Goal: Task Accomplishment & Management: Manage account settings

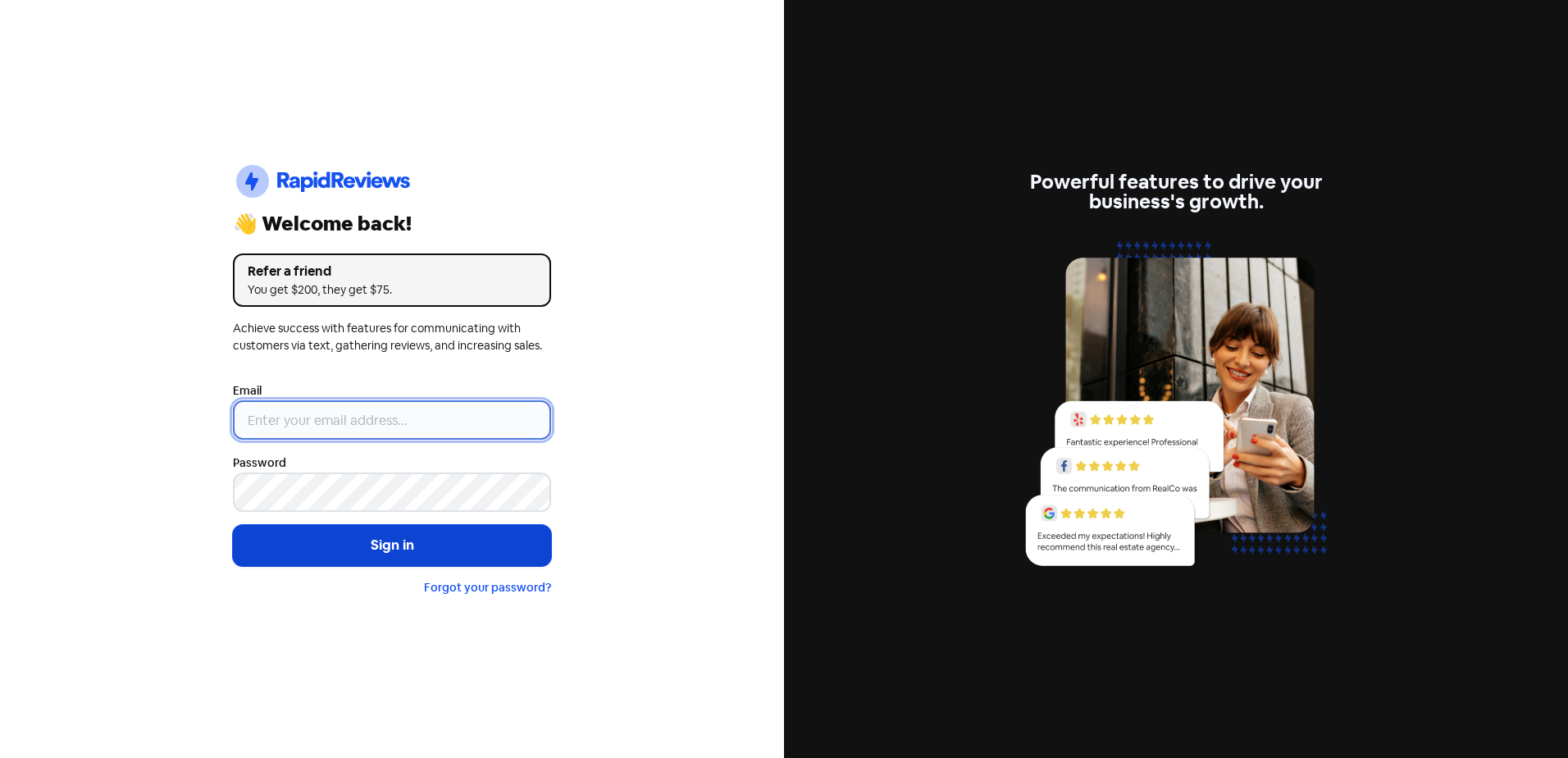
type input "[EMAIL_ADDRESS][DOMAIN_NAME]"
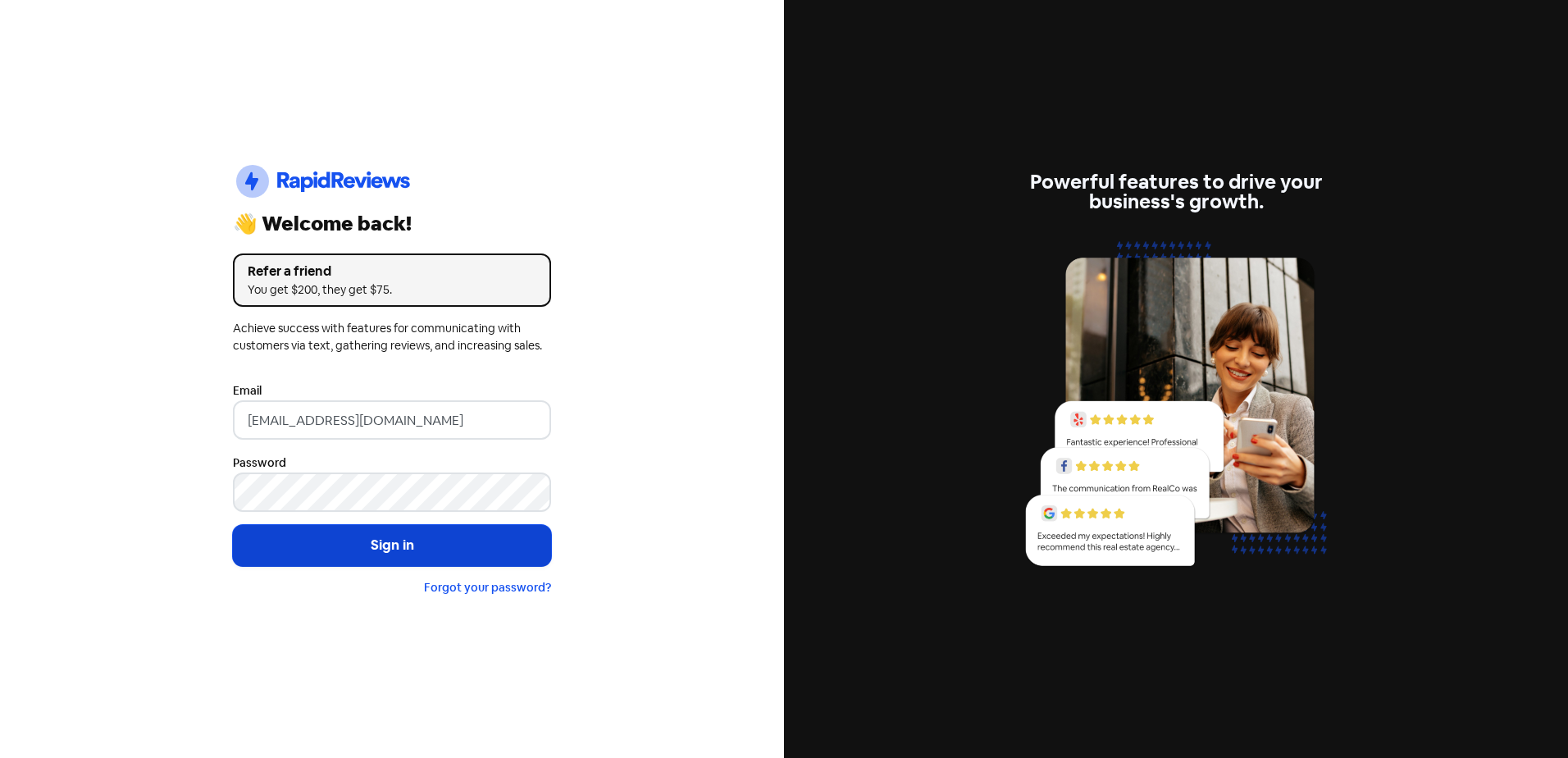
click at [375, 558] on button "Sign in" at bounding box center [392, 545] width 318 height 41
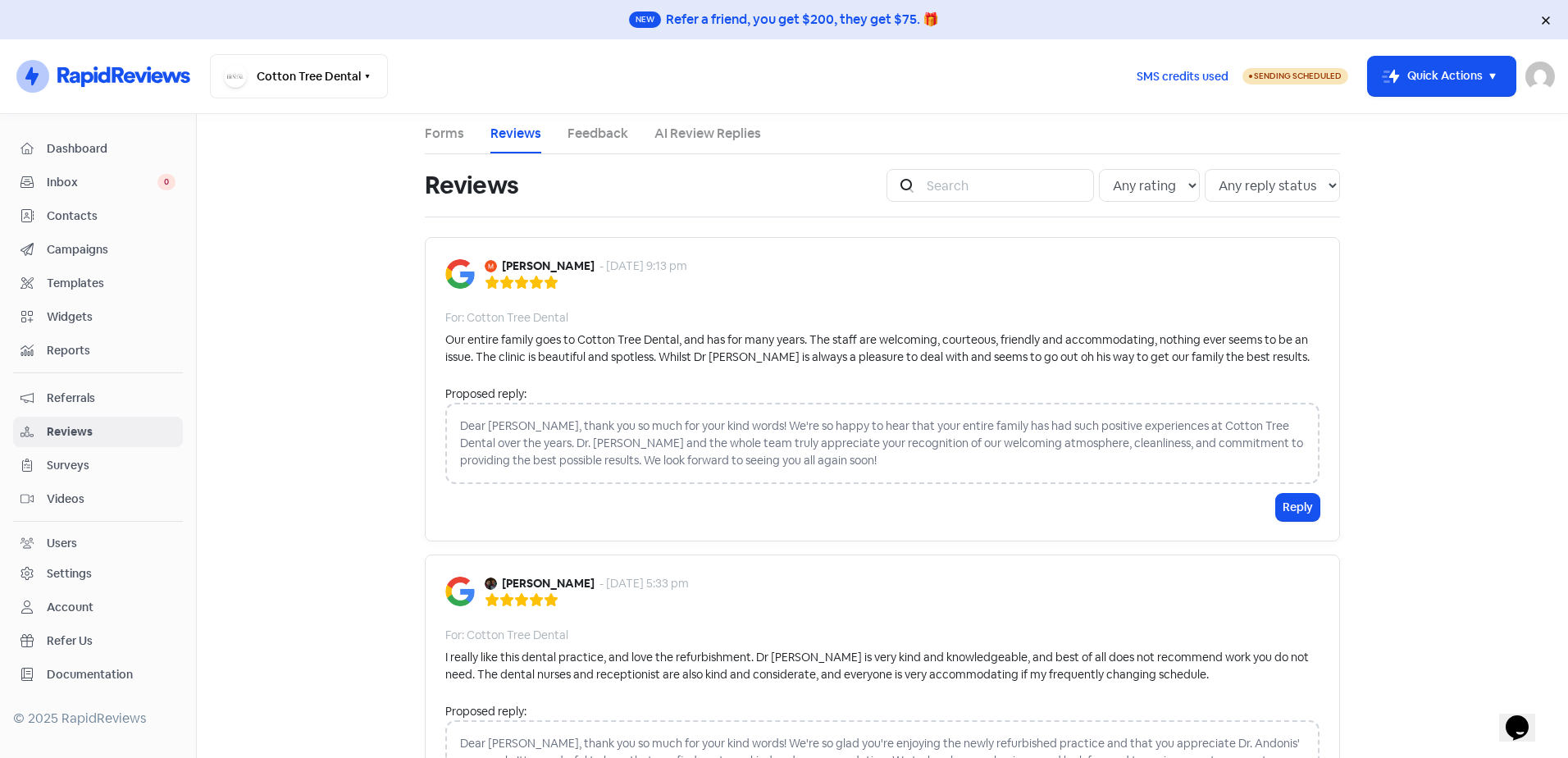
click at [86, 247] on span "Campaigns" at bounding box center [112, 250] width 129 height 18
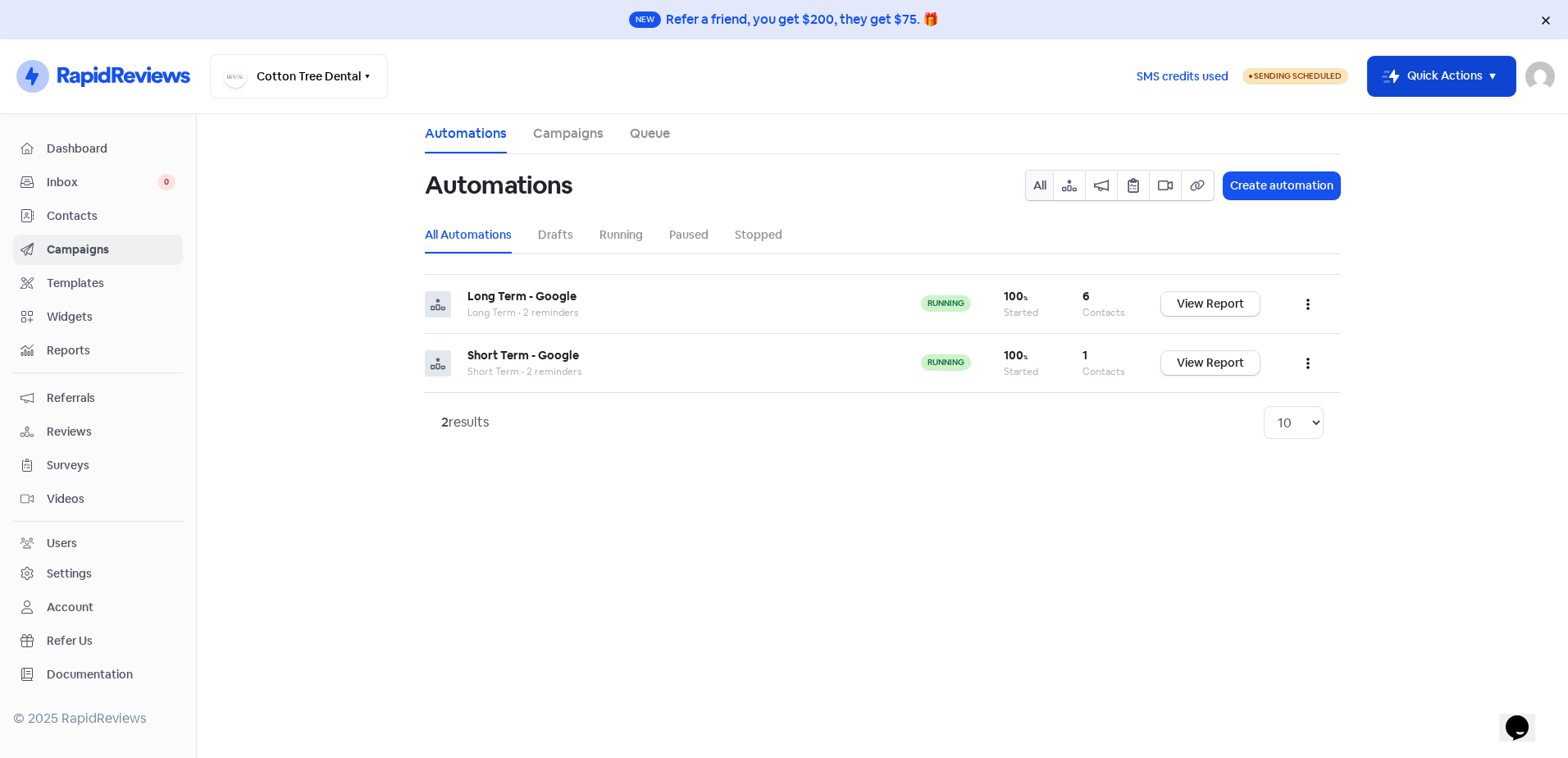
click at [1497, 71] on icon "button" at bounding box center [1492, 76] width 20 height 20
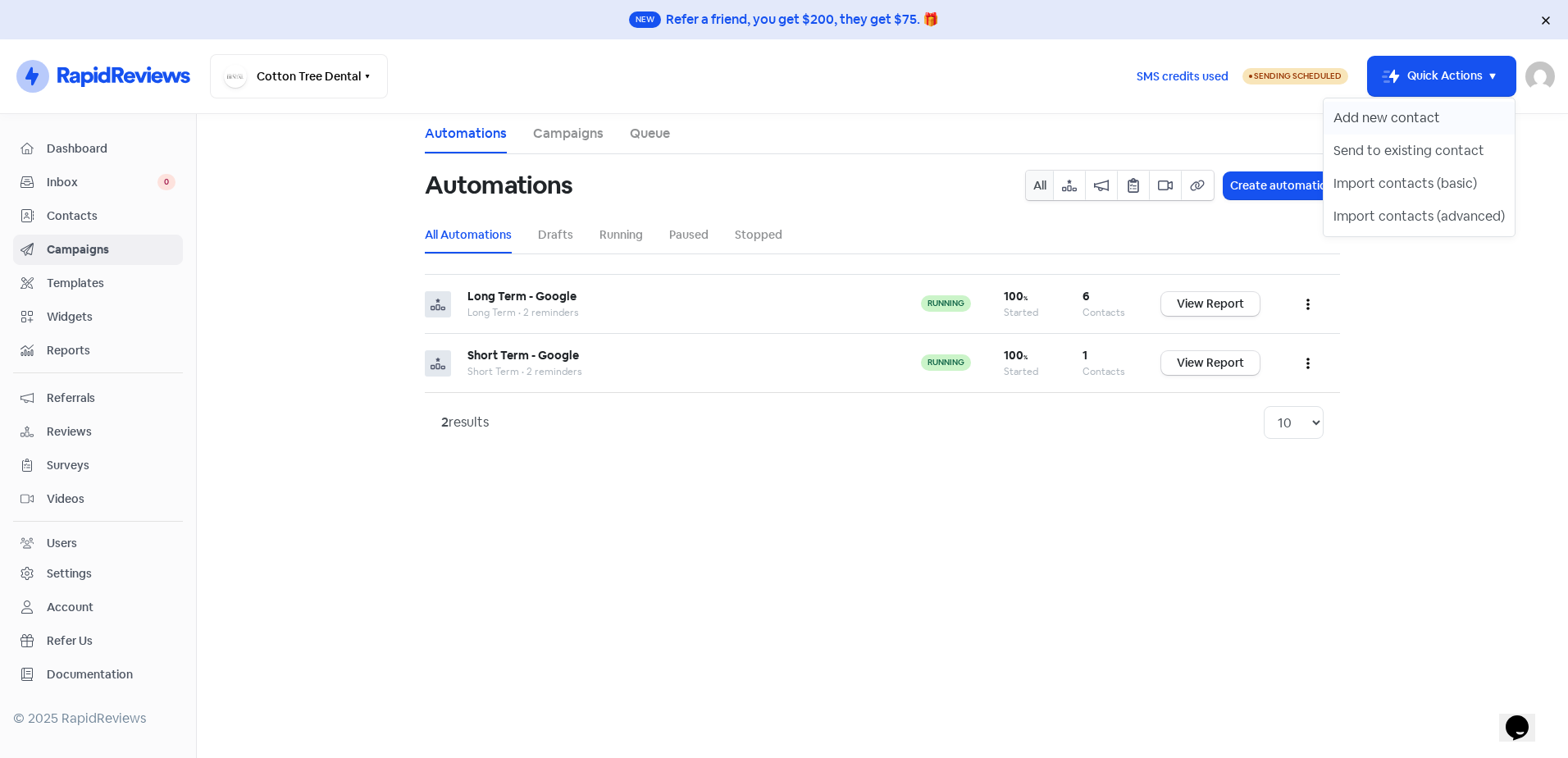
click at [1439, 124] on button "Add new contact" at bounding box center [1418, 118] width 191 height 33
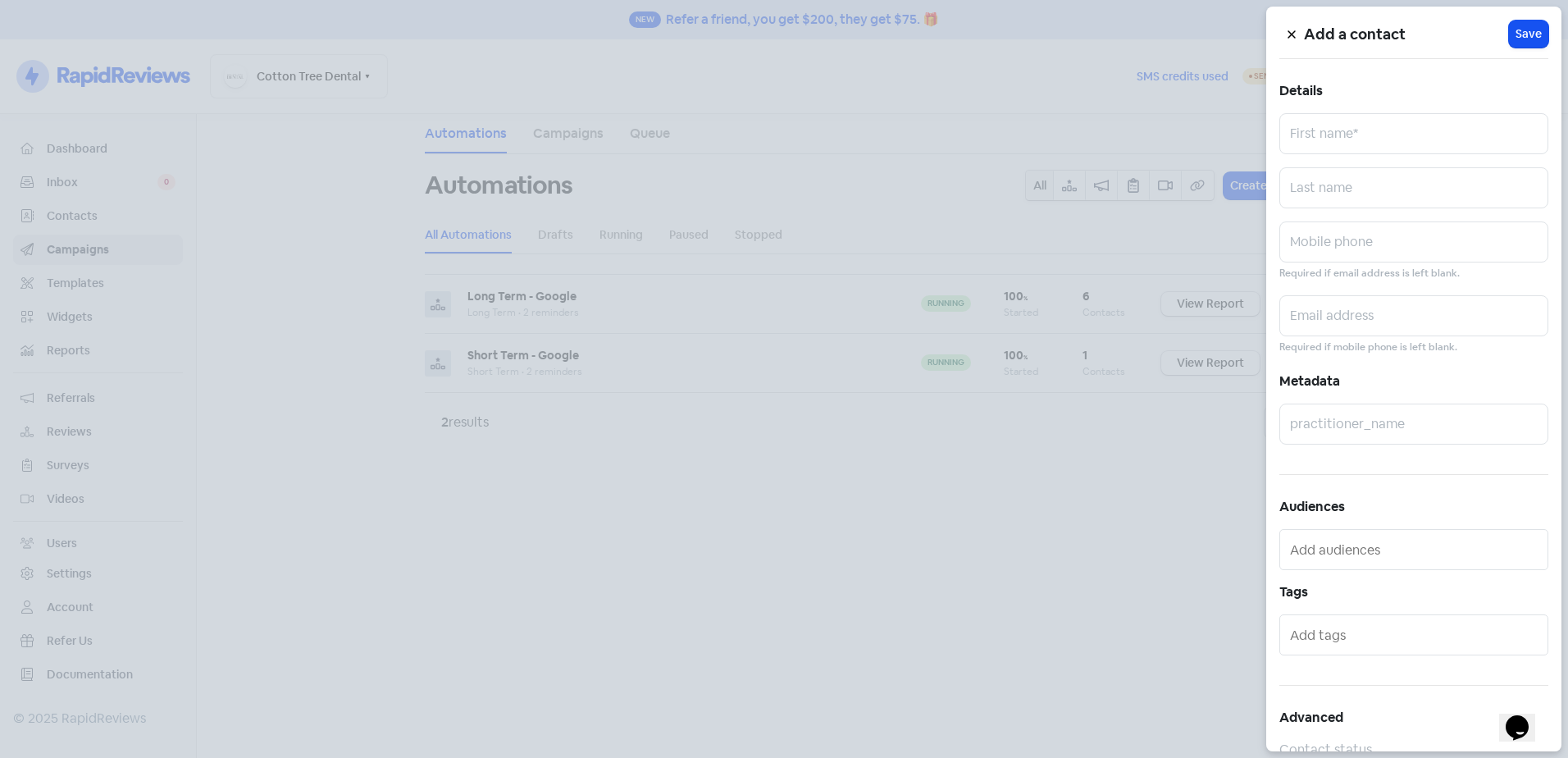
click at [1294, 26] on button at bounding box center [1291, 33] width 24 height 28
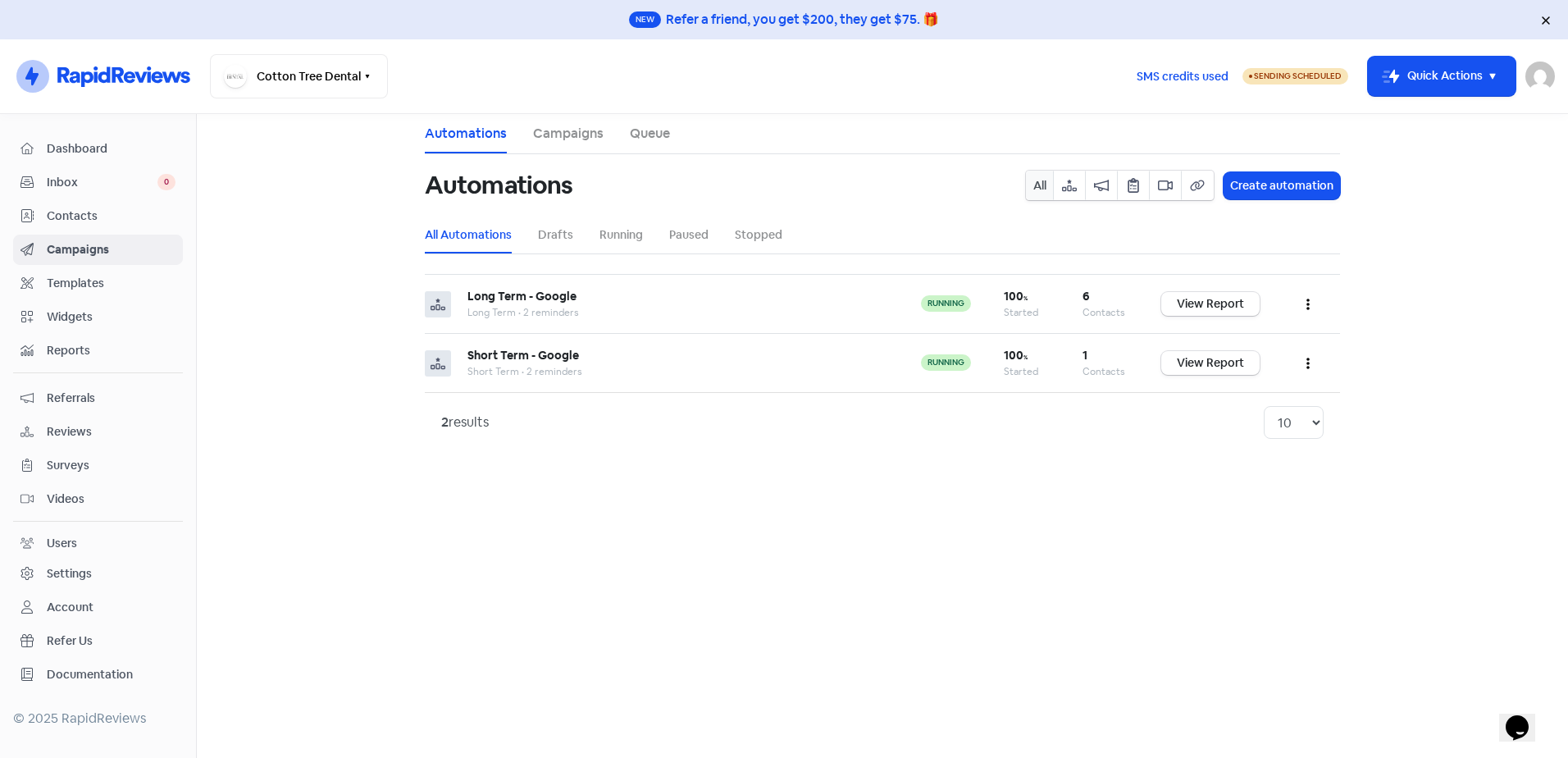
click at [582, 129] on link "Campaigns" at bounding box center [568, 133] width 70 height 20
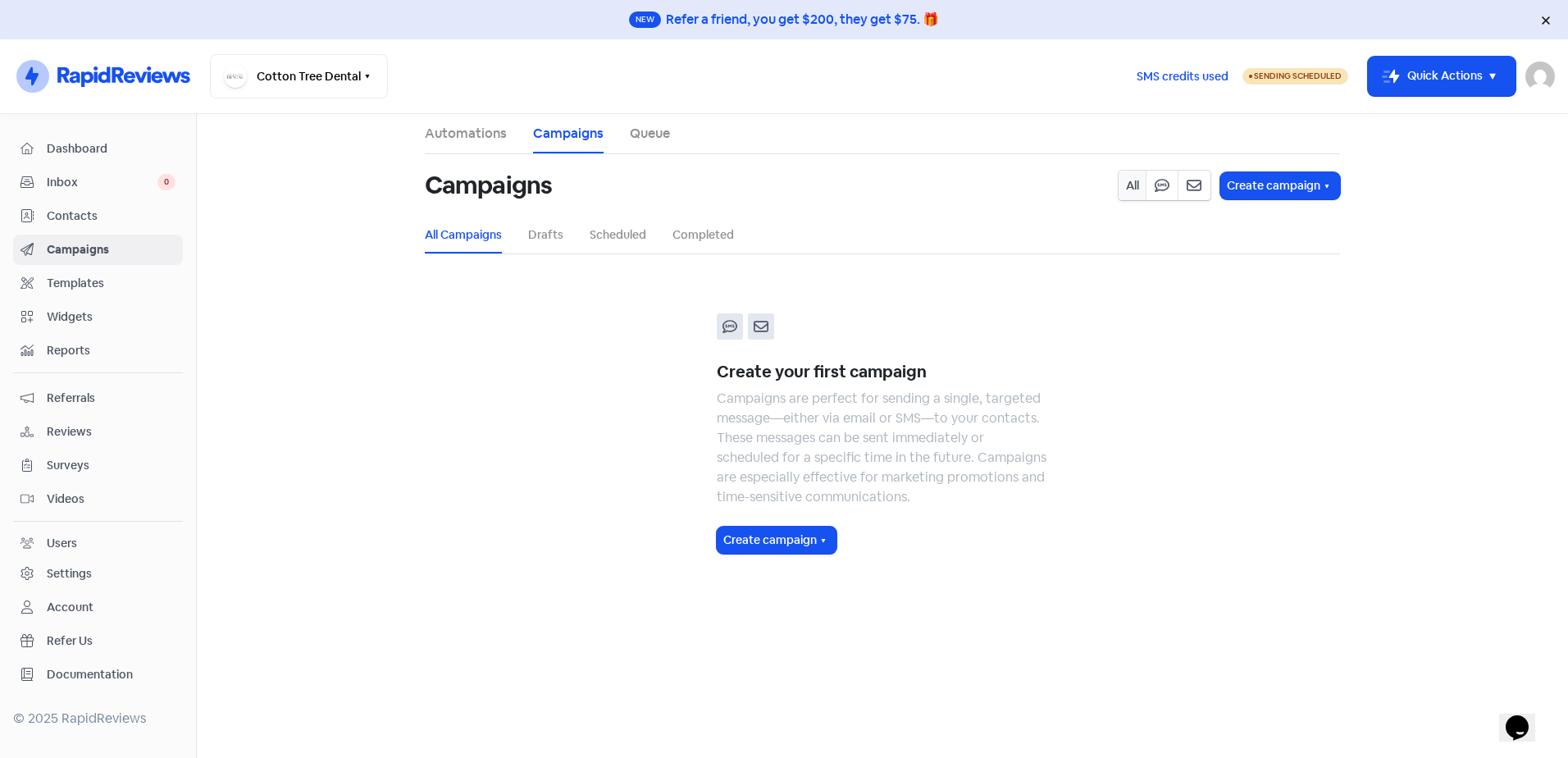
click at [481, 233] on link "All Campaigns" at bounding box center [463, 235] width 77 height 18
click at [483, 133] on link "Automations" at bounding box center [466, 133] width 82 height 20
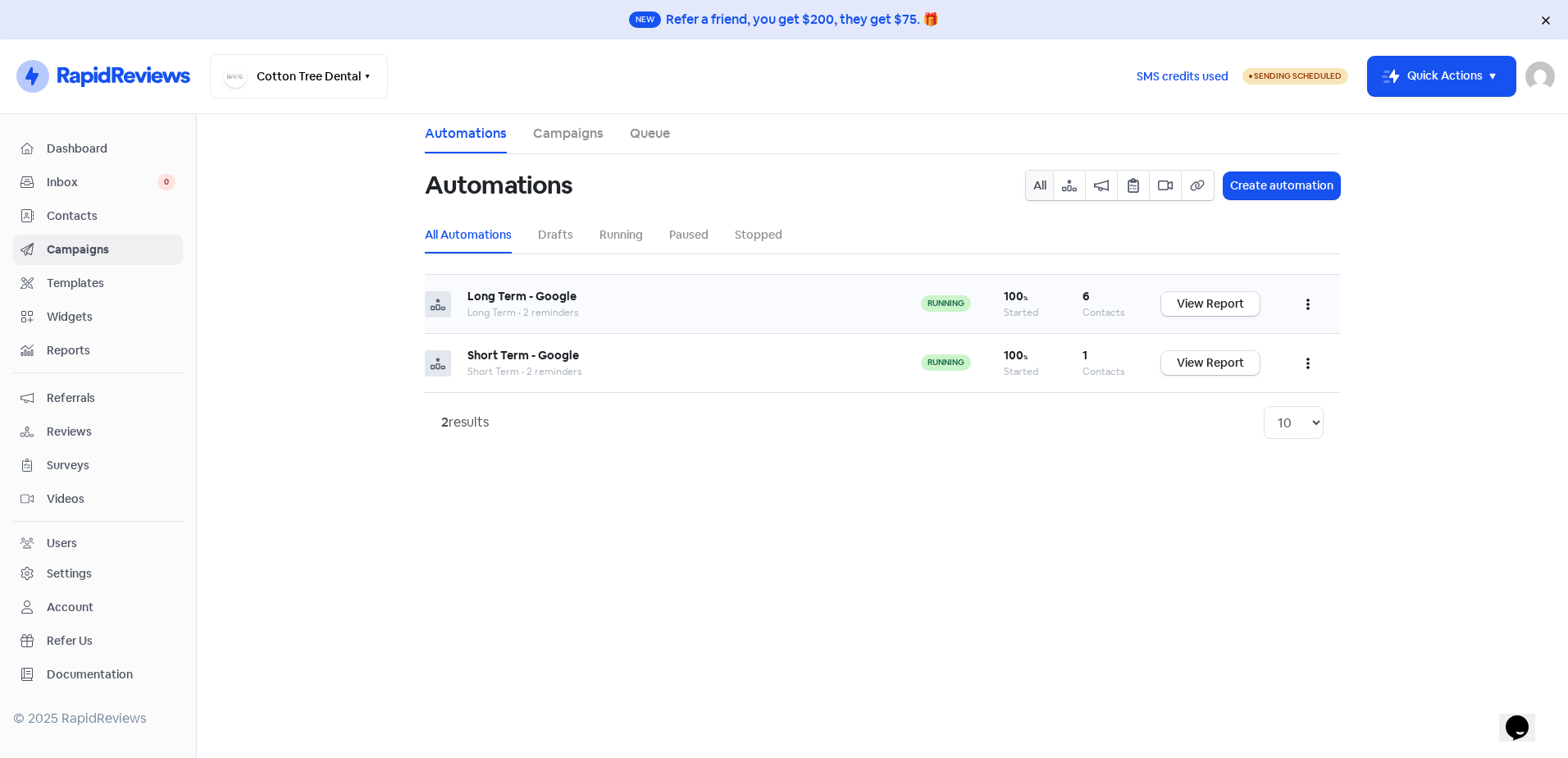
click at [1306, 306] on icon "button" at bounding box center [1307, 304] width 3 height 13
click at [1244, 300] on link "View Report" at bounding box center [1210, 304] width 99 height 24
click at [338, 76] on button "Cotton Tree Dental" at bounding box center [299, 75] width 178 height 44
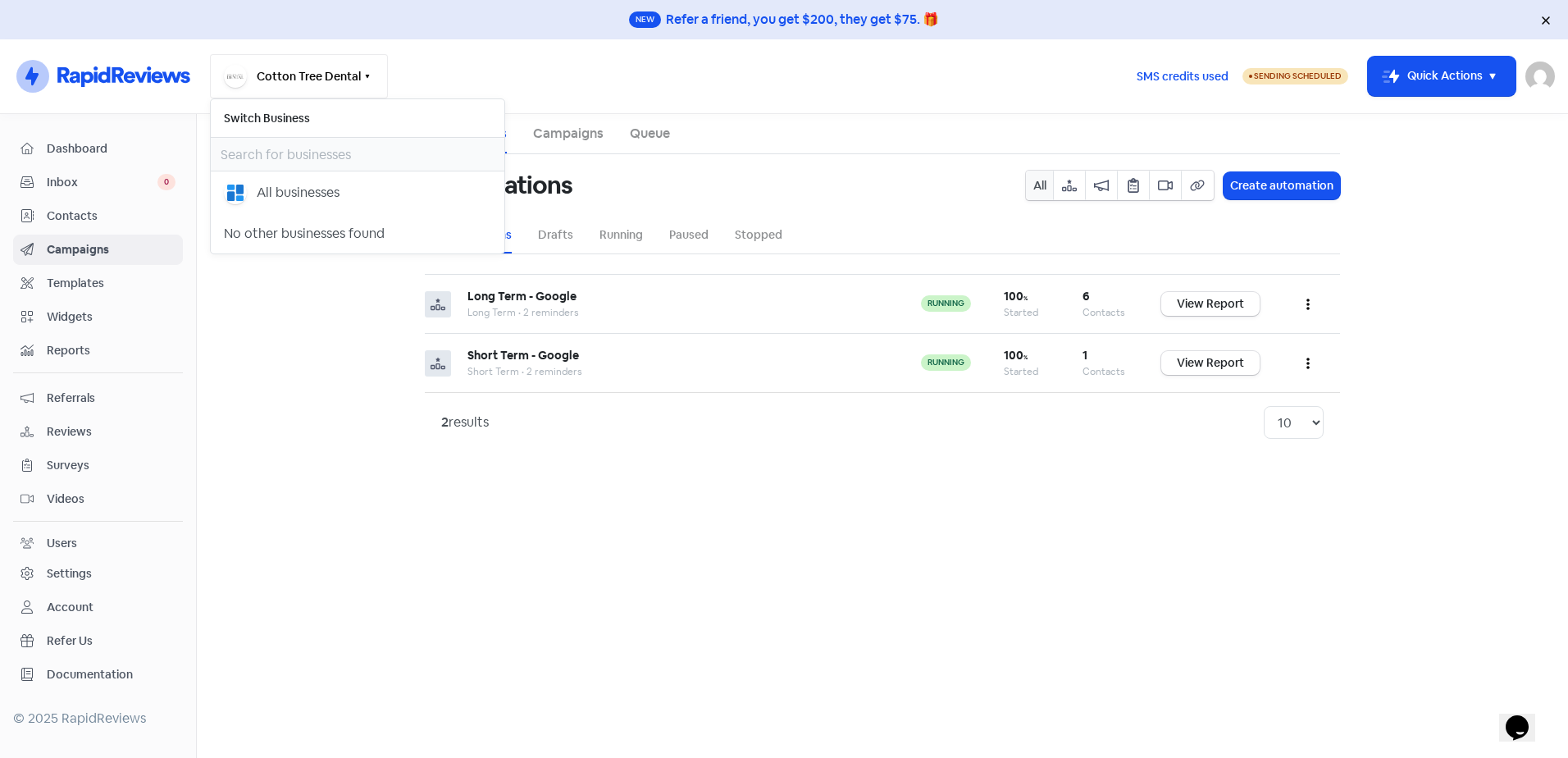
click at [338, 76] on button "Cotton Tree Dental" at bounding box center [299, 75] width 178 height 44
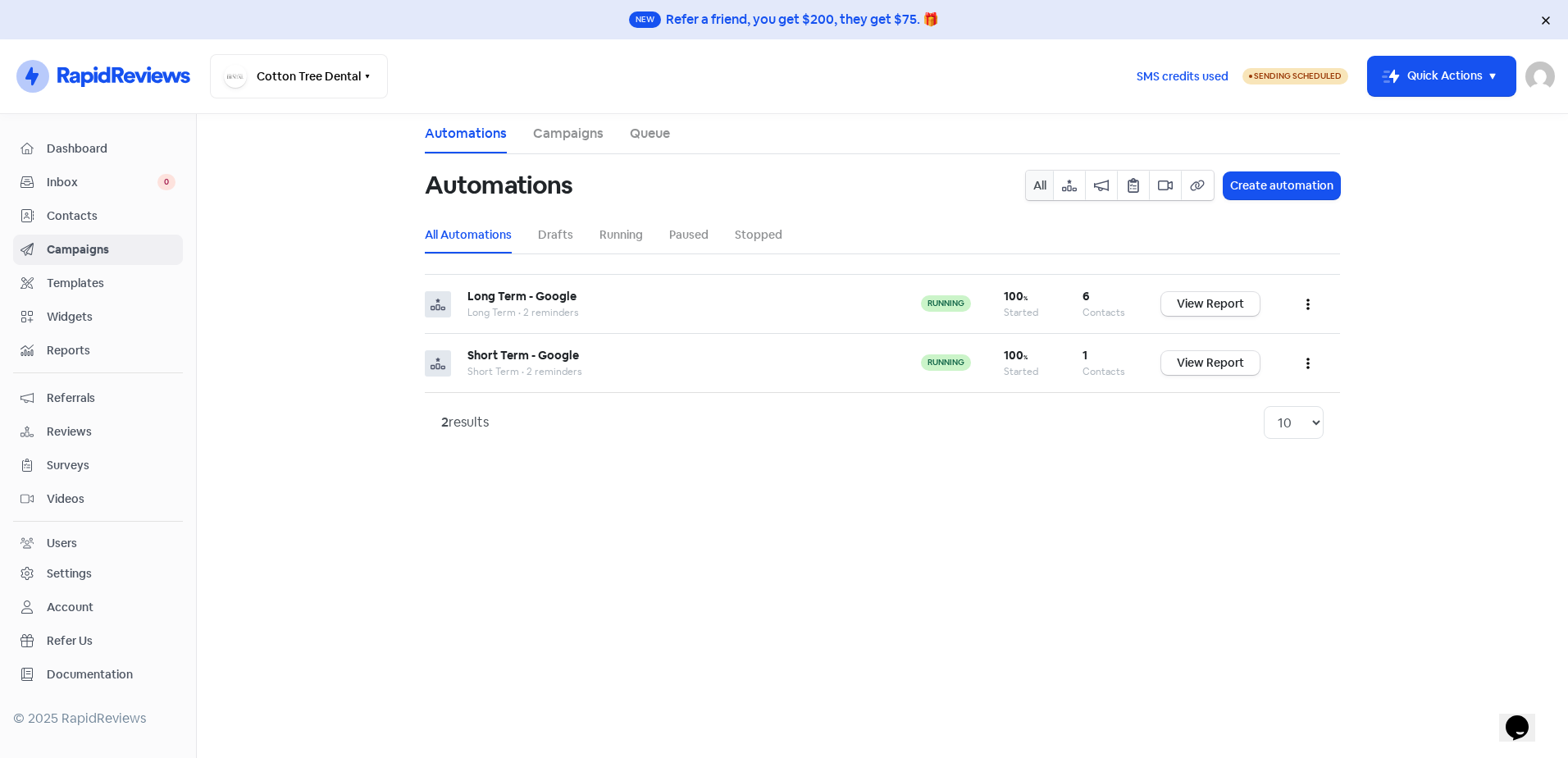
click at [83, 600] on div "Account" at bounding box center [70, 607] width 47 height 18
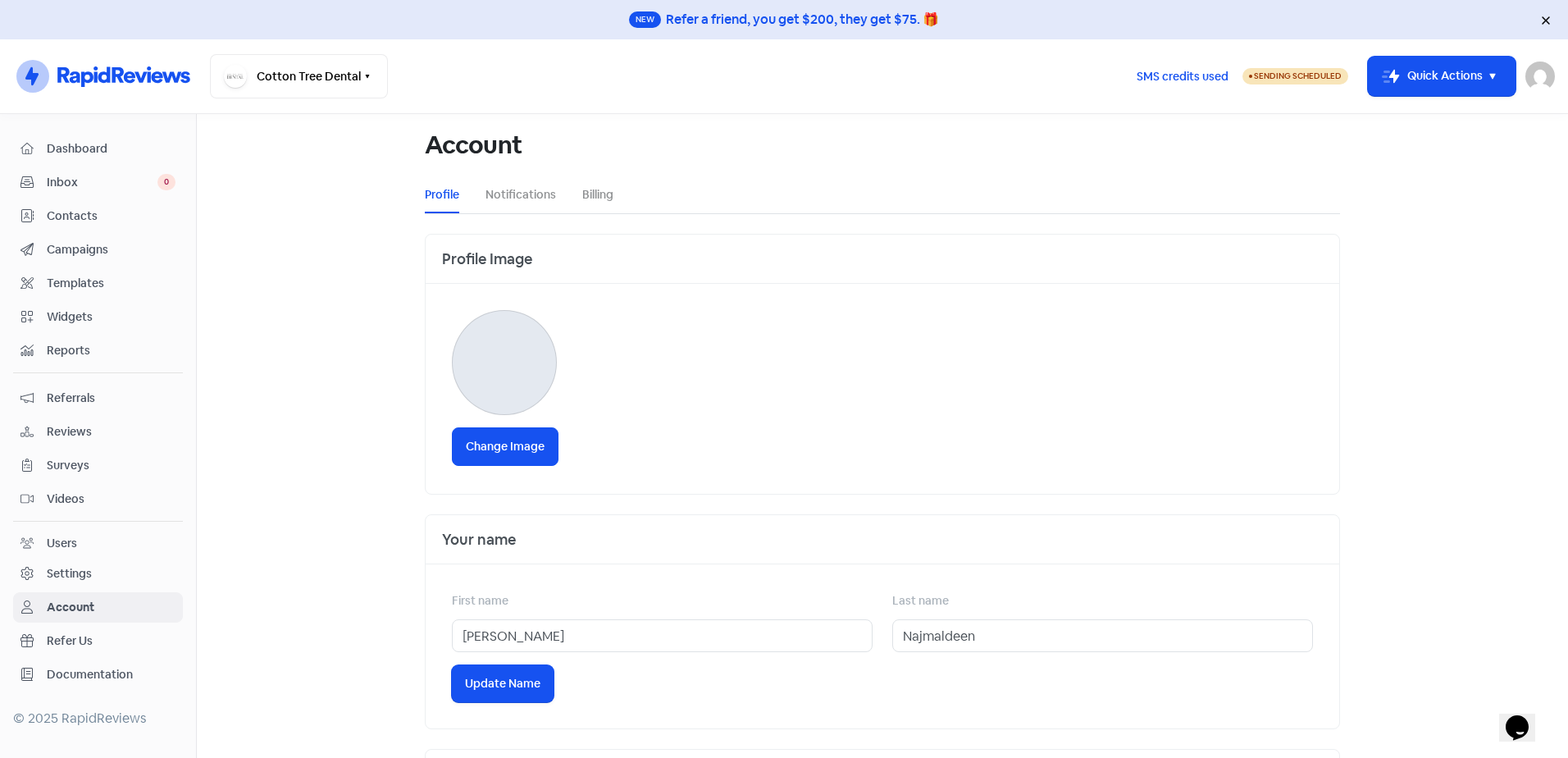
click at [79, 427] on span "Reviews" at bounding box center [112, 432] width 129 height 18
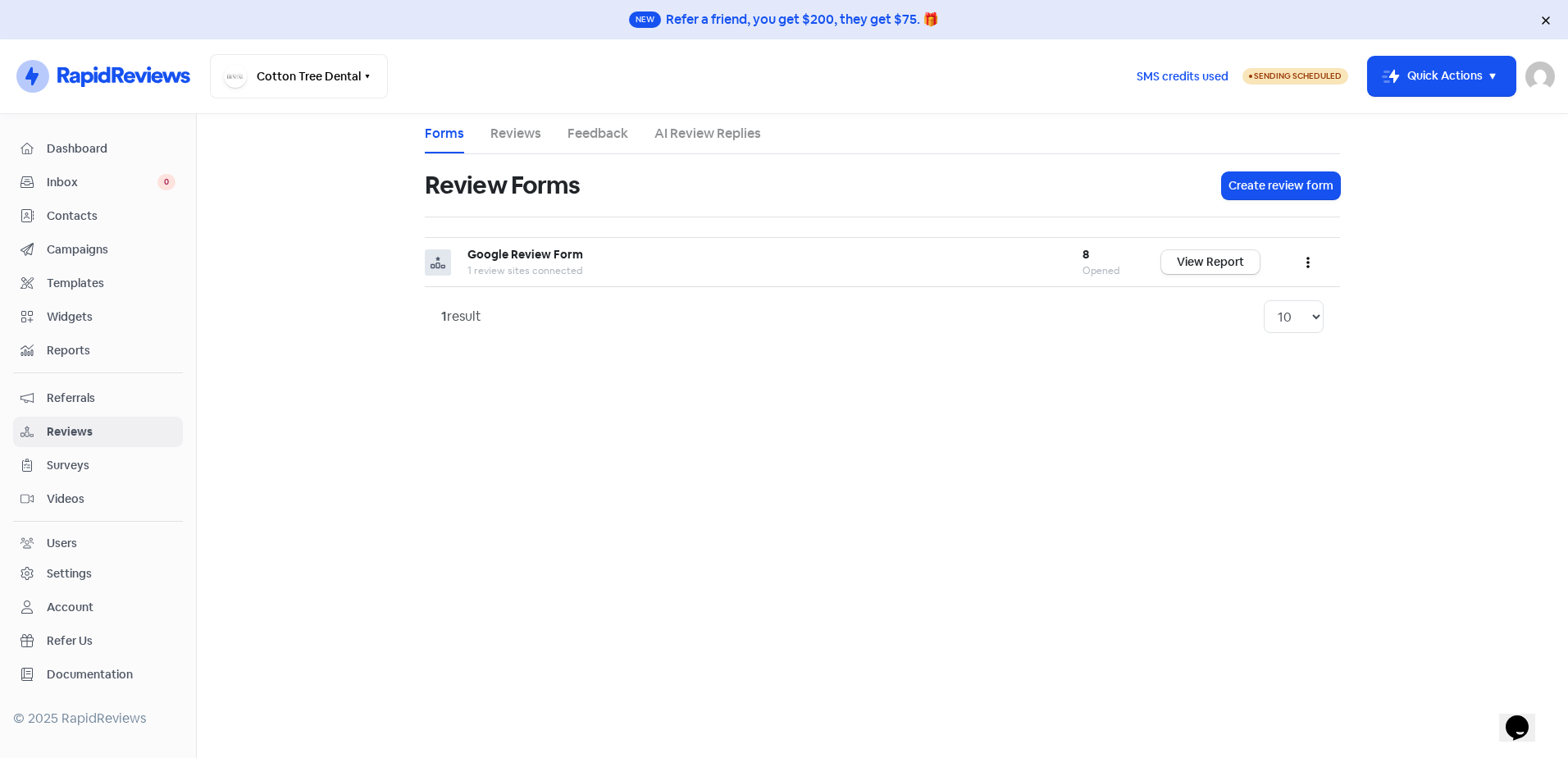
click at [69, 403] on span "Referrals" at bounding box center [112, 399] width 129 height 18
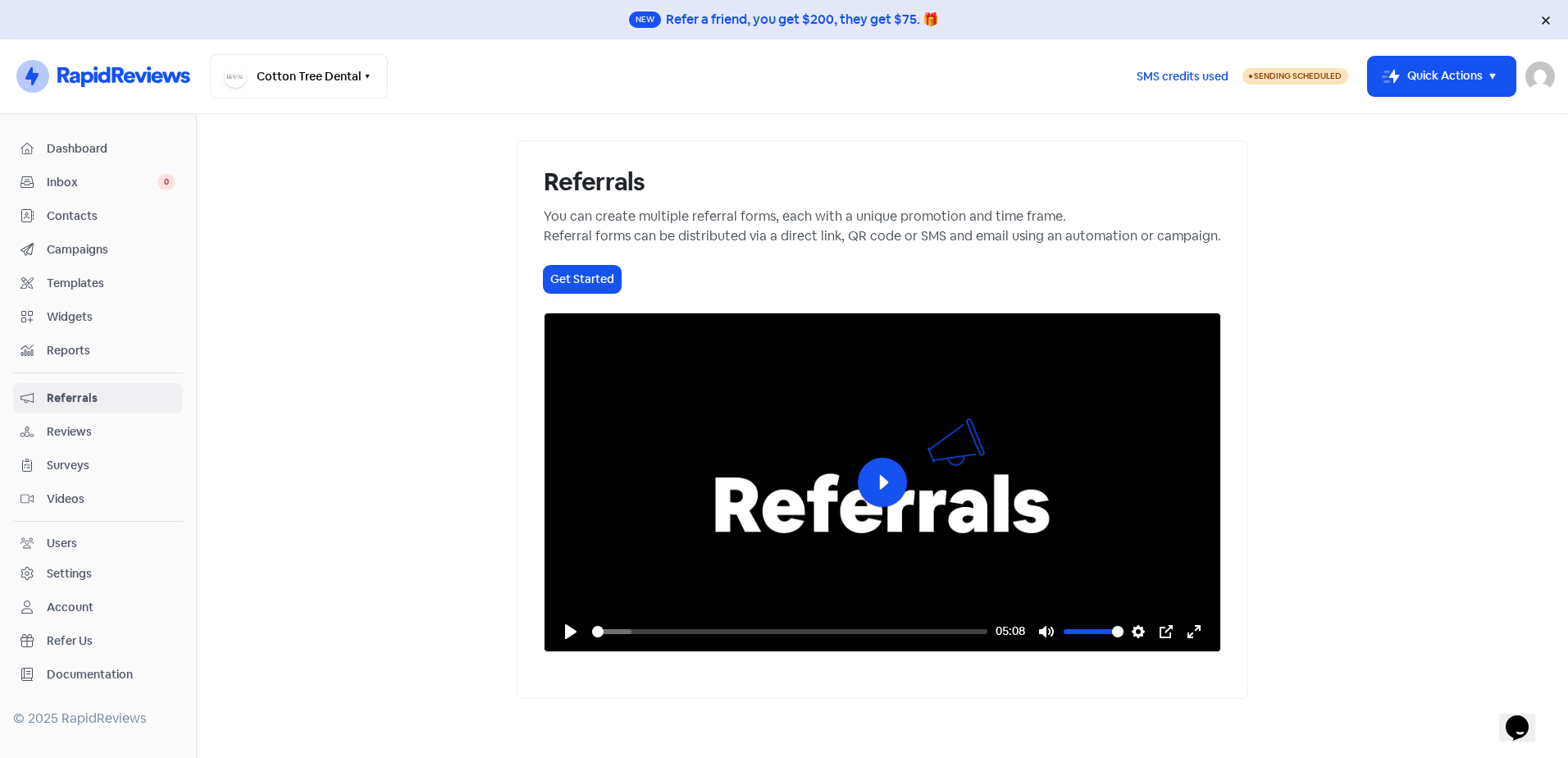
click at [83, 354] on span "Reports" at bounding box center [112, 351] width 129 height 18
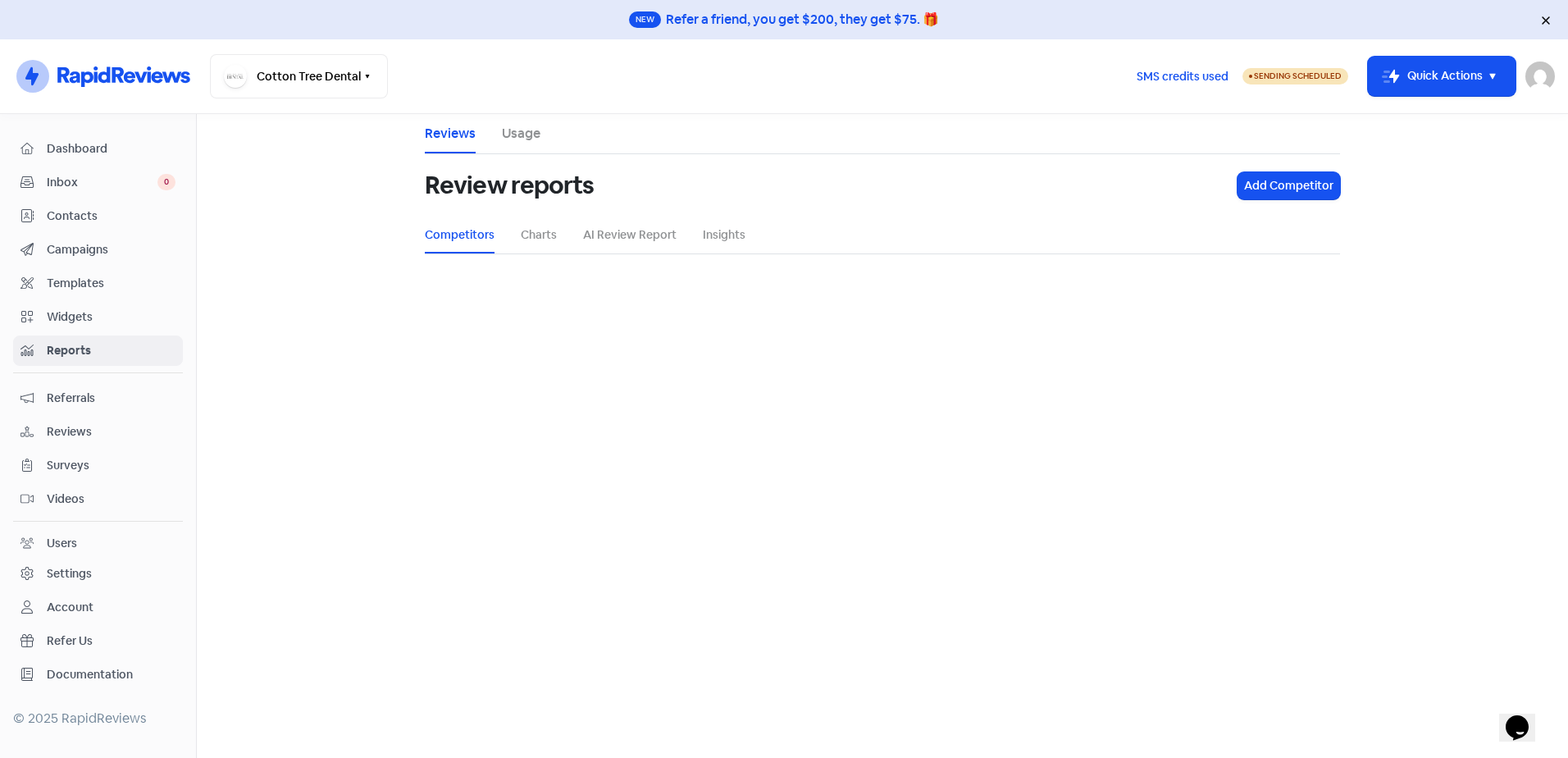
click at [99, 311] on span "Widgets" at bounding box center [112, 317] width 129 height 18
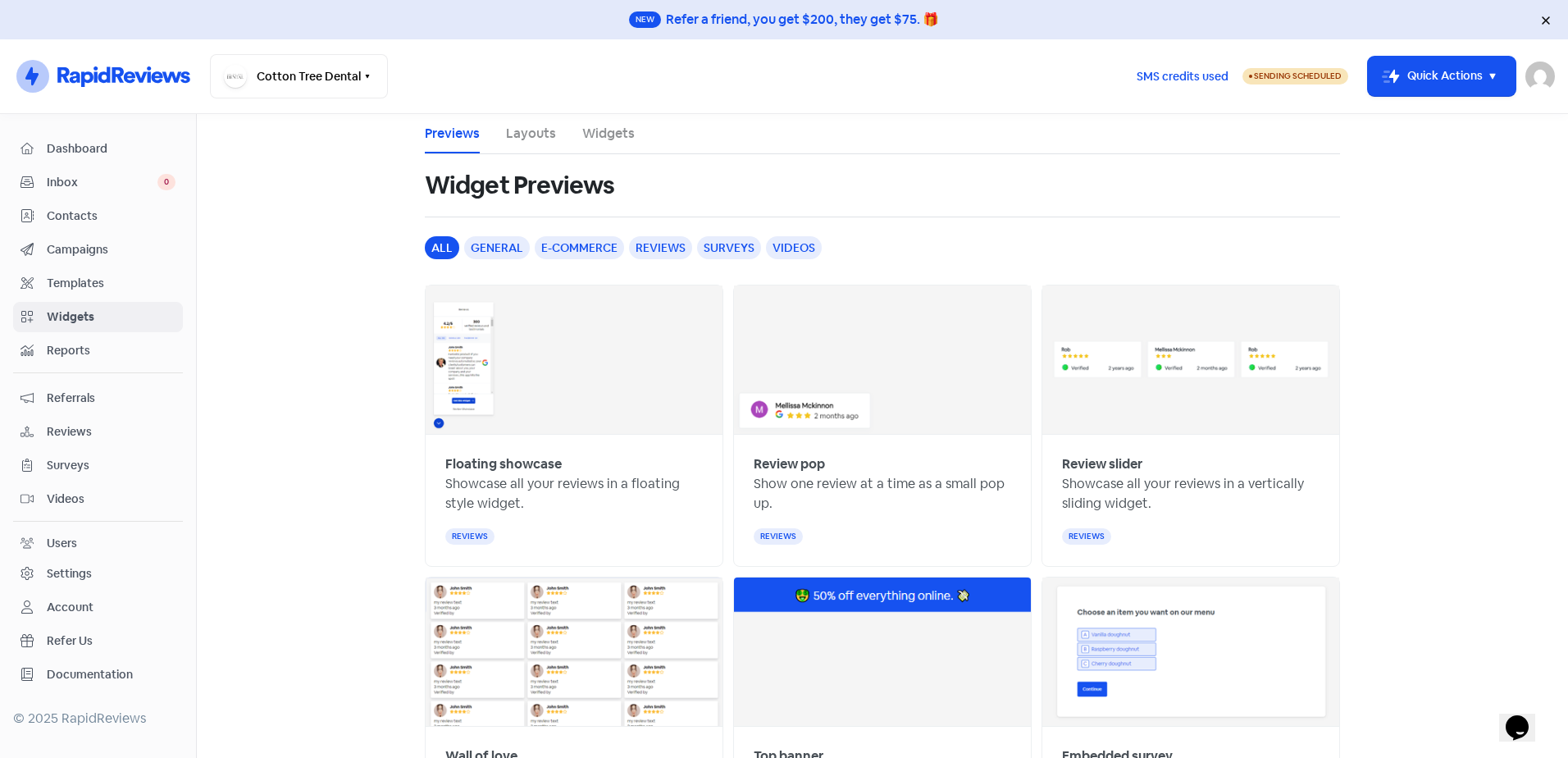
click at [99, 286] on span "Templates" at bounding box center [112, 284] width 129 height 18
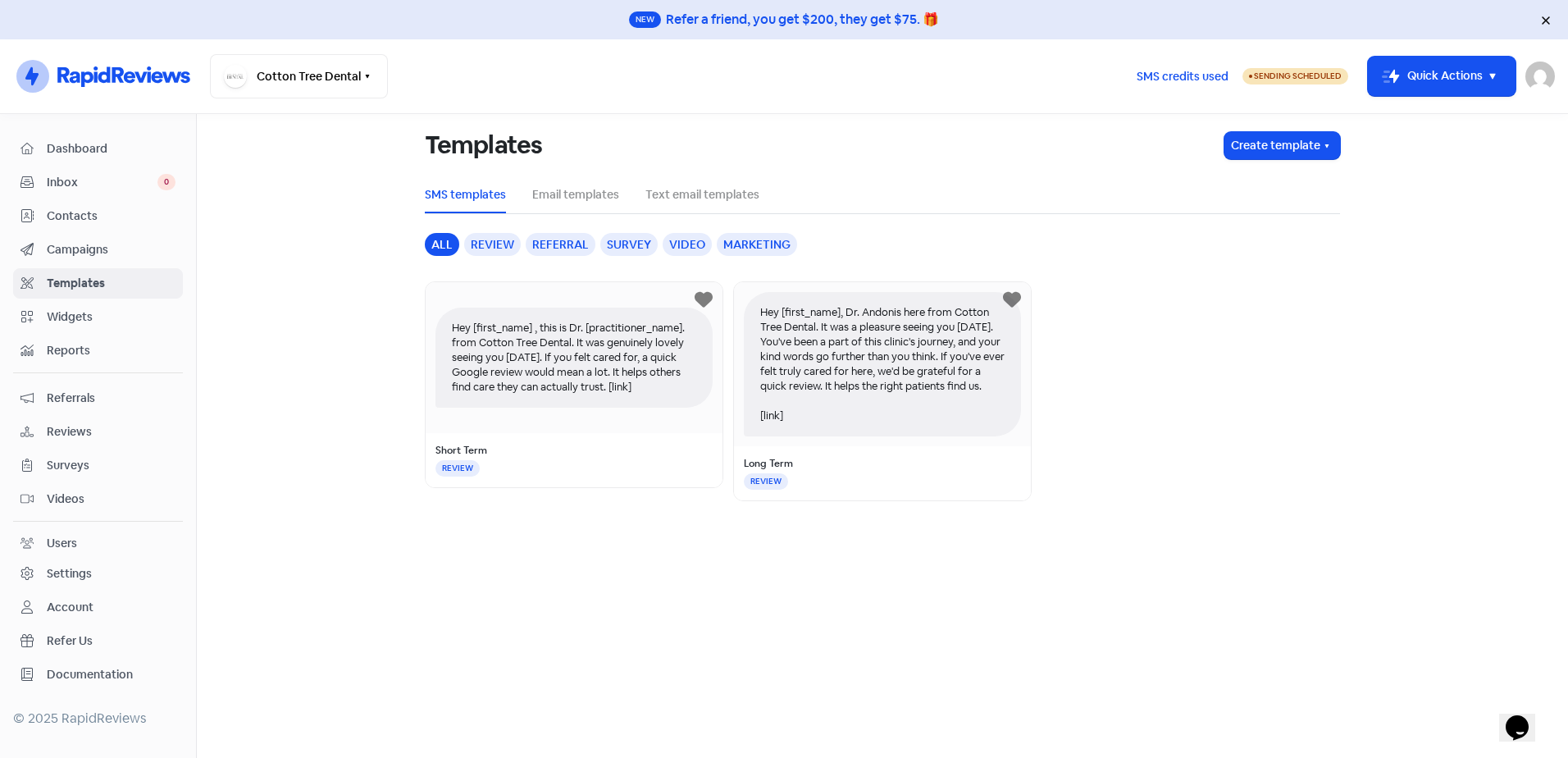
click at [67, 263] on link "Campaigns" at bounding box center [97, 250] width 169 height 30
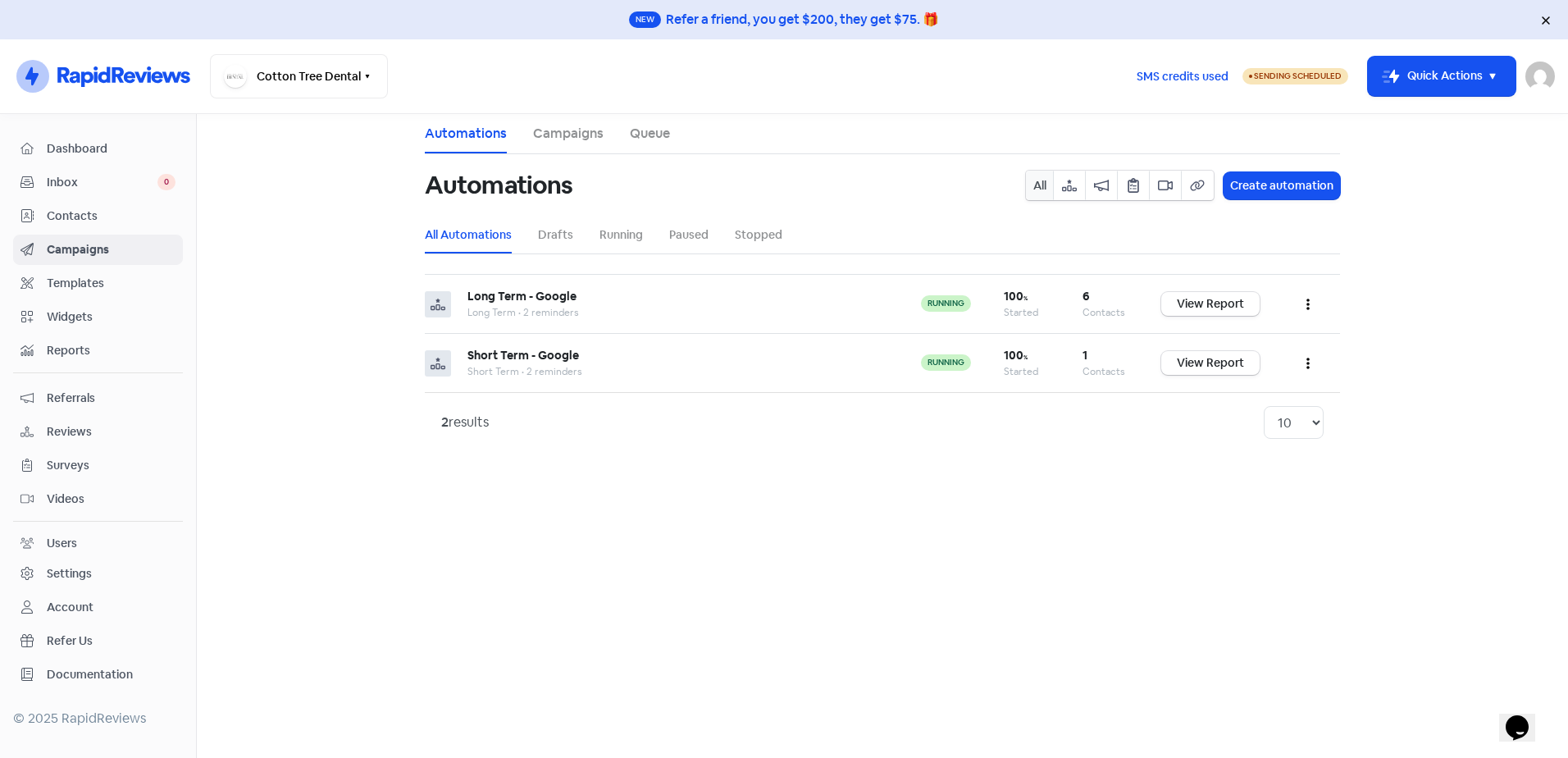
click at [66, 219] on span "Contacts" at bounding box center [112, 216] width 129 height 18
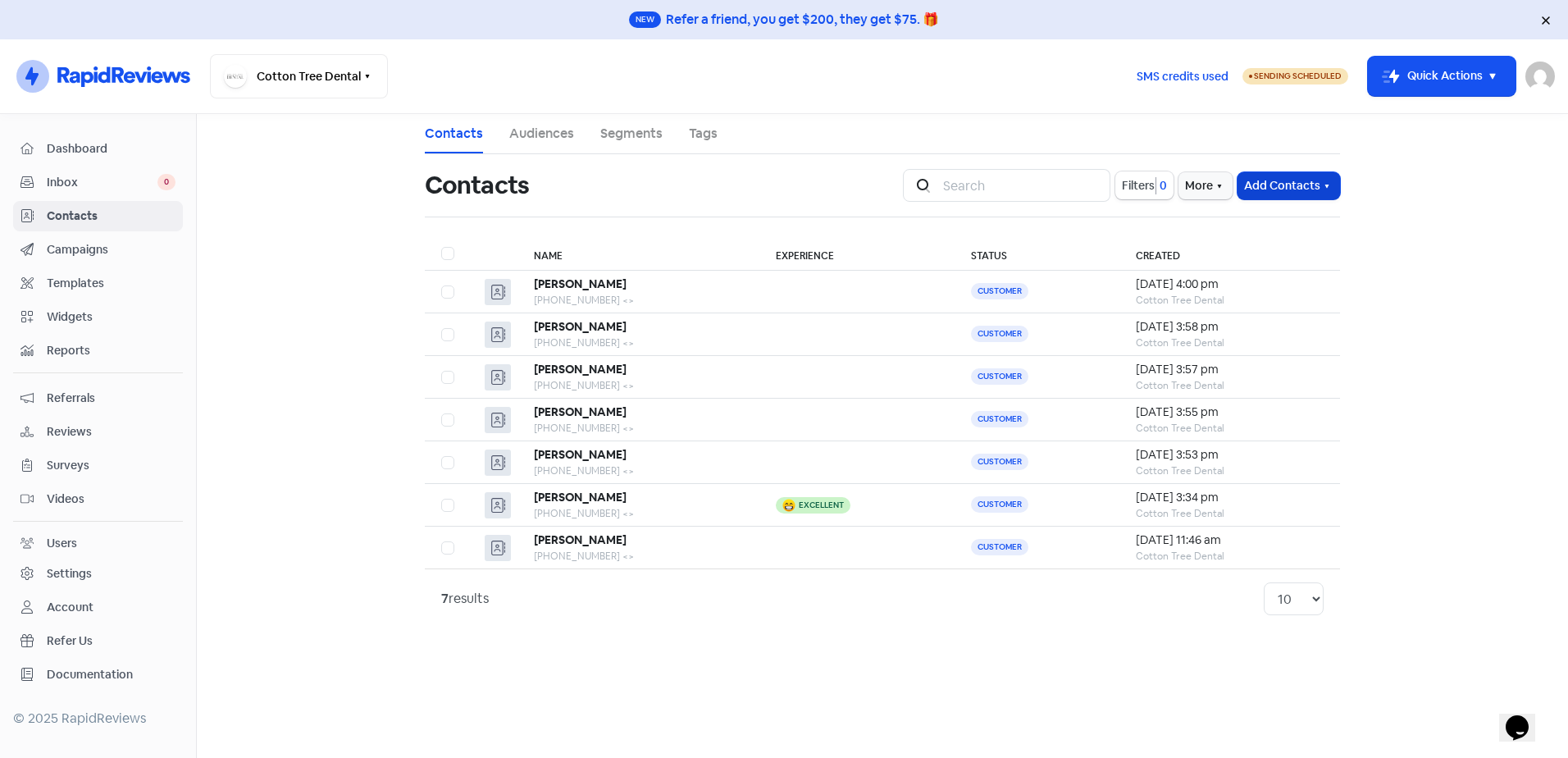
click at [1272, 183] on button "Add Contacts" at bounding box center [1288, 186] width 103 height 27
click at [1269, 222] on button "Add a contact" at bounding box center [1243, 221] width 191 height 33
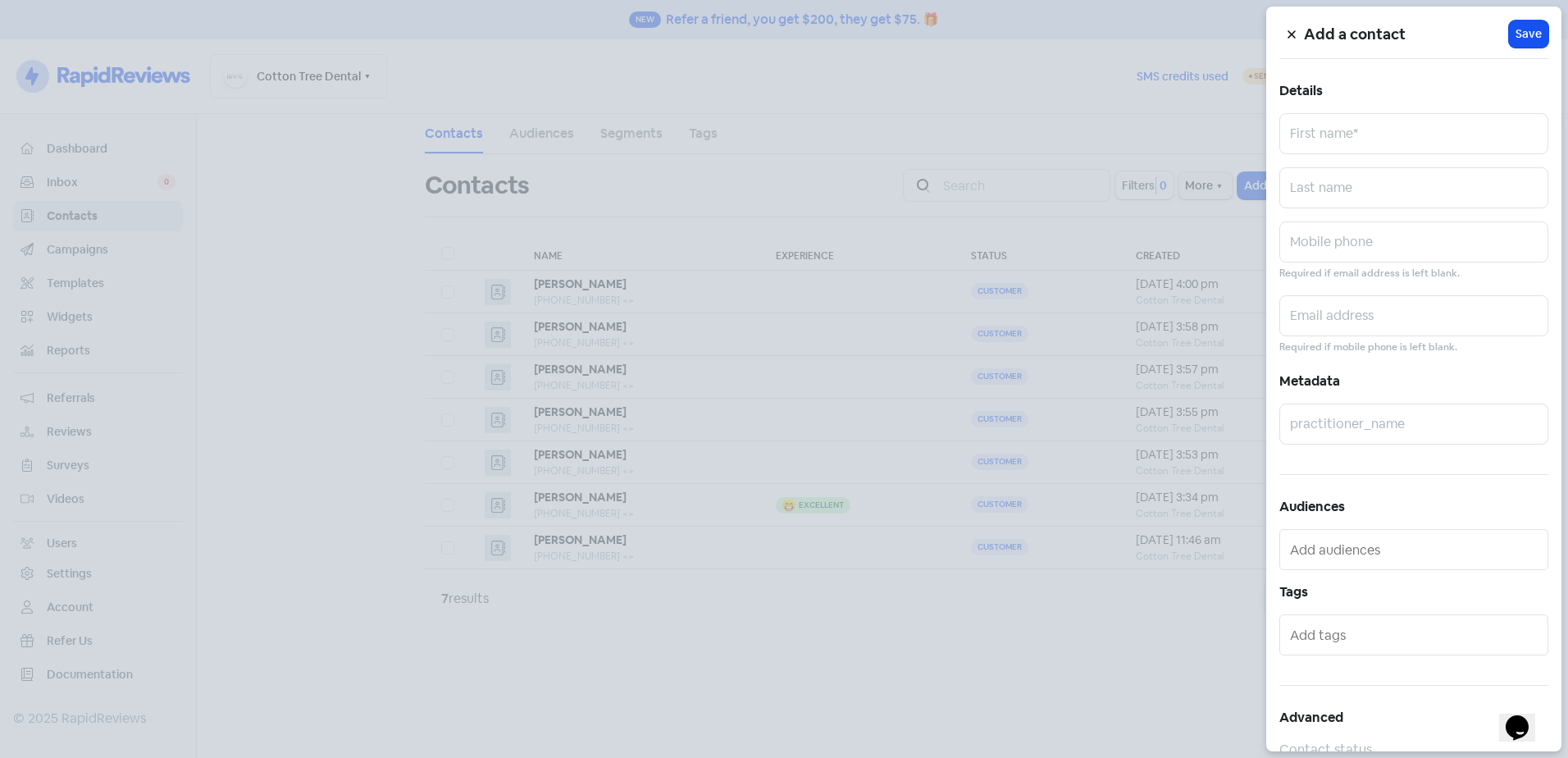
click at [1134, 710] on div at bounding box center [784, 379] width 1568 height 758
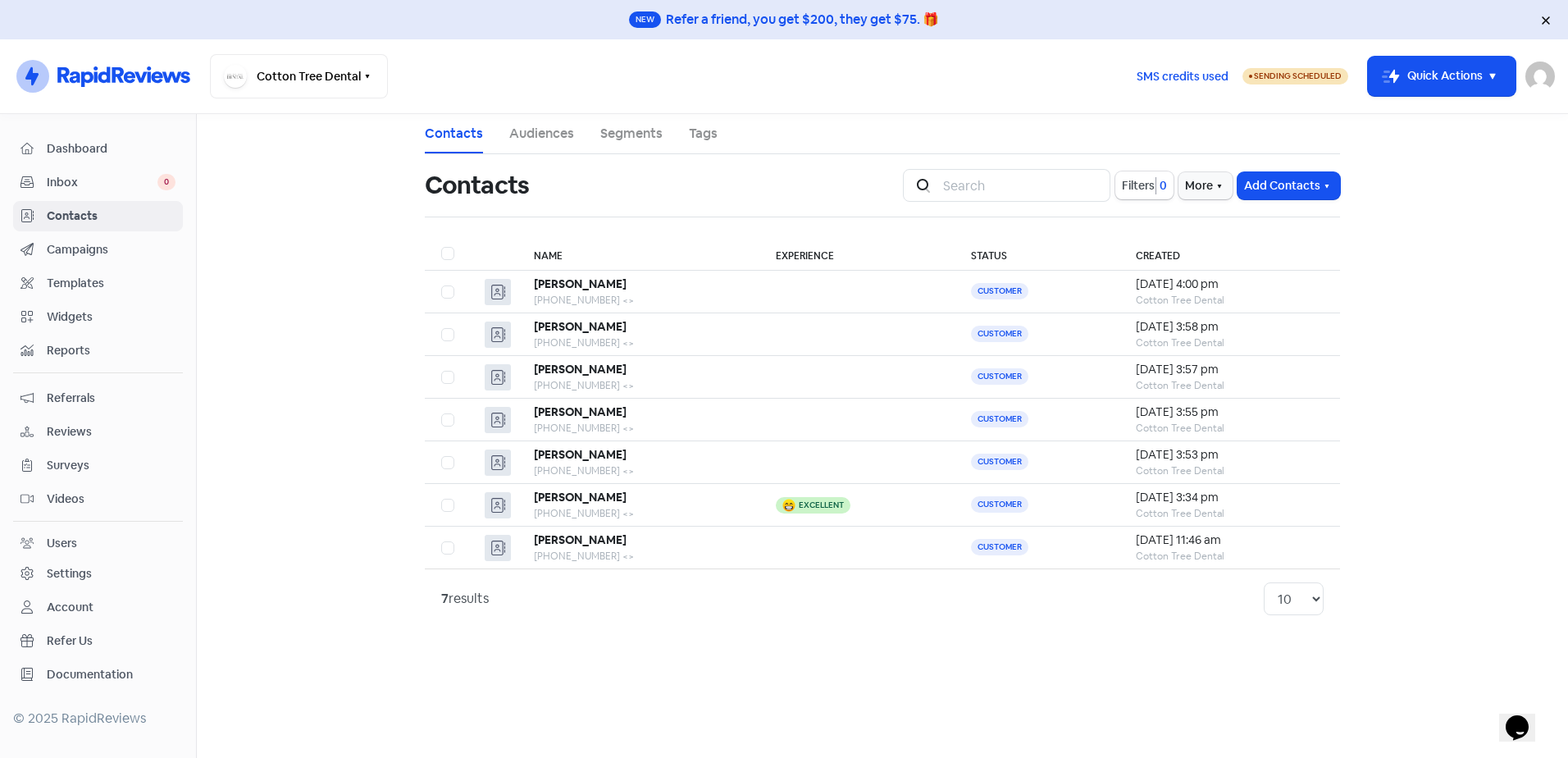
click at [79, 250] on span "Campaigns" at bounding box center [112, 250] width 129 height 18
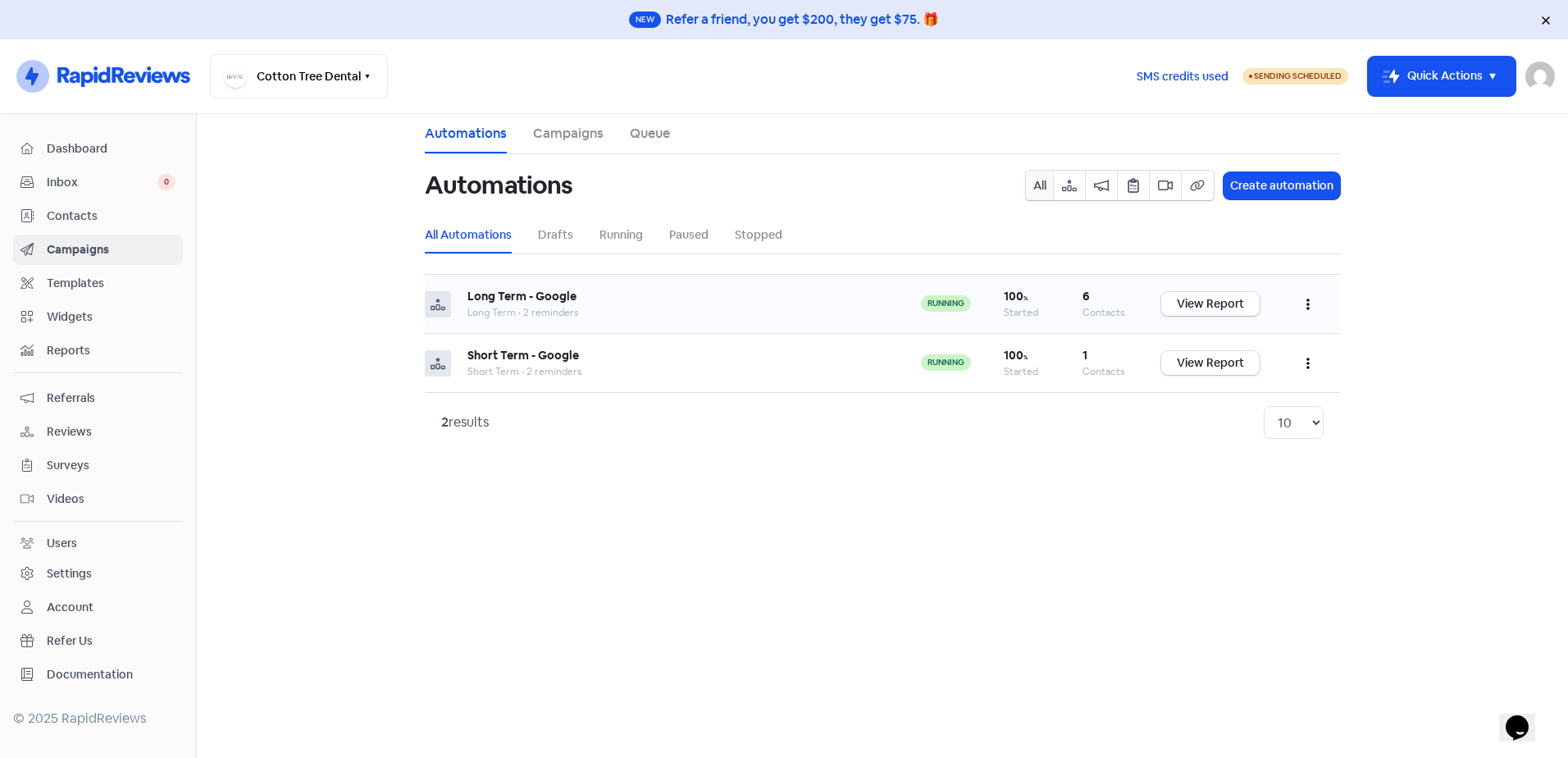
click at [1306, 303] on button "button" at bounding box center [1308, 304] width 31 height 38
click at [1498, 75] on icon "button" at bounding box center [1492, 76] width 20 height 20
click at [1443, 341] on main "Automations Campaigns Queue Automations All Create automation All Automations D…" at bounding box center [882, 436] width 1371 height 644
